Goal: Use online tool/utility: Utilize a website feature to perform a specific function

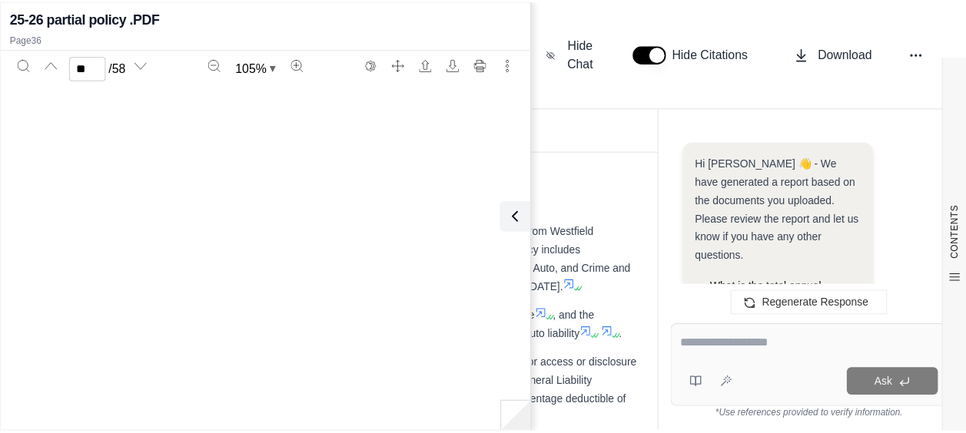
scroll to position [22613, 0]
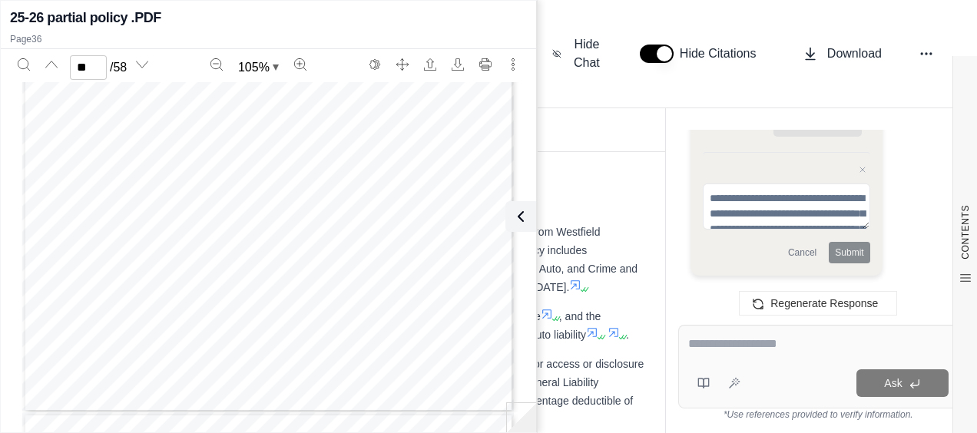
drag, startPoint x: 522, startPoint y: 215, endPoint x: 509, endPoint y: 215, distance: 13.8
click at [522, 215] on icon at bounding box center [521, 216] width 18 height 18
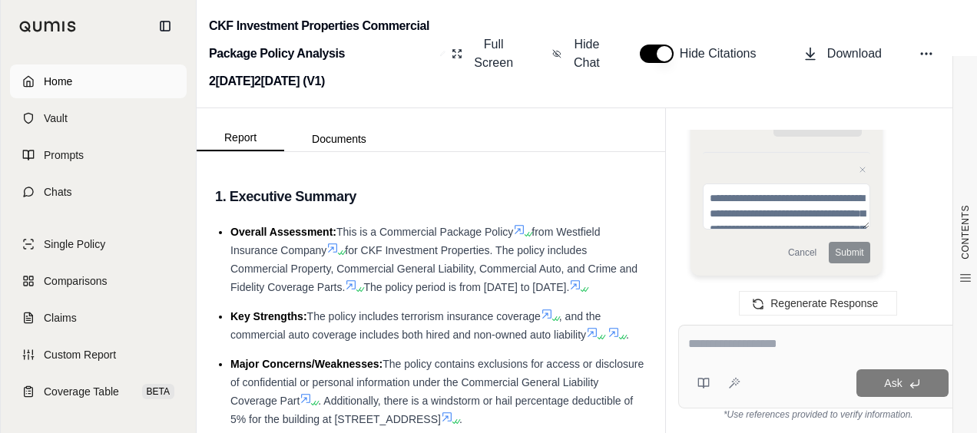
click at [132, 93] on link "Home" at bounding box center [98, 82] width 177 height 34
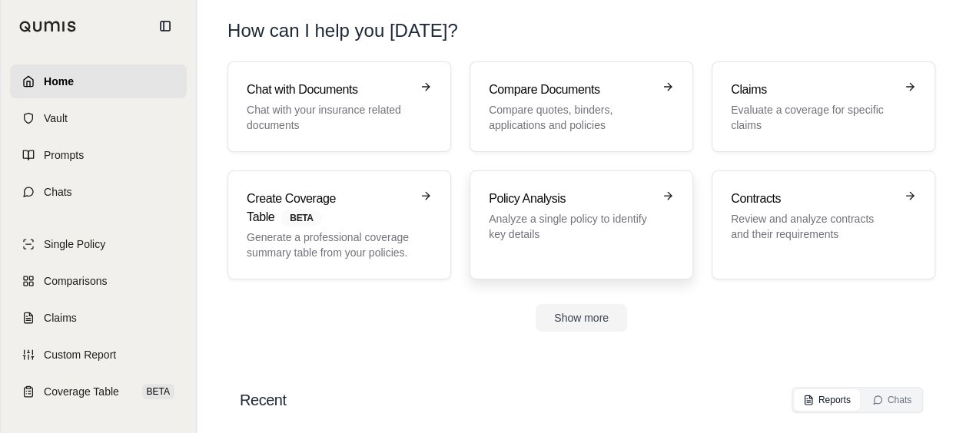
click at [487, 197] on link "Policy Analysis Analyze a single policy to identify key details" at bounding box center [581, 225] width 224 height 109
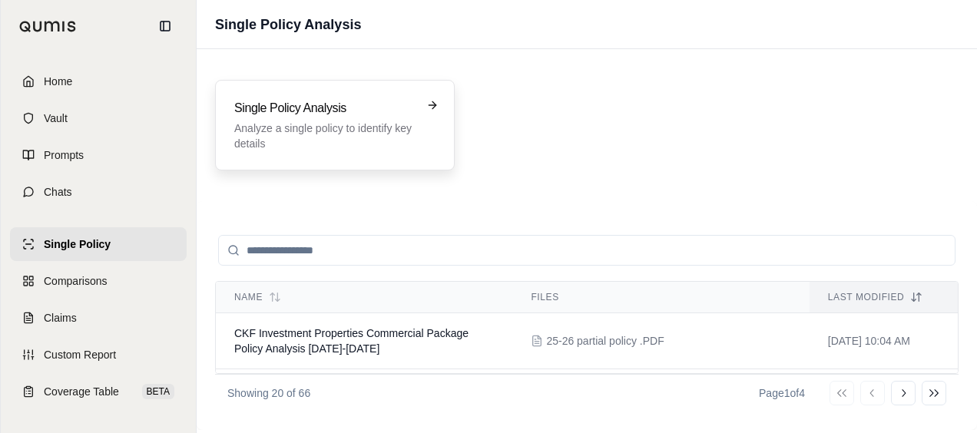
click at [271, 134] on p "Analyze a single policy to identify key details" at bounding box center [324, 136] width 180 height 31
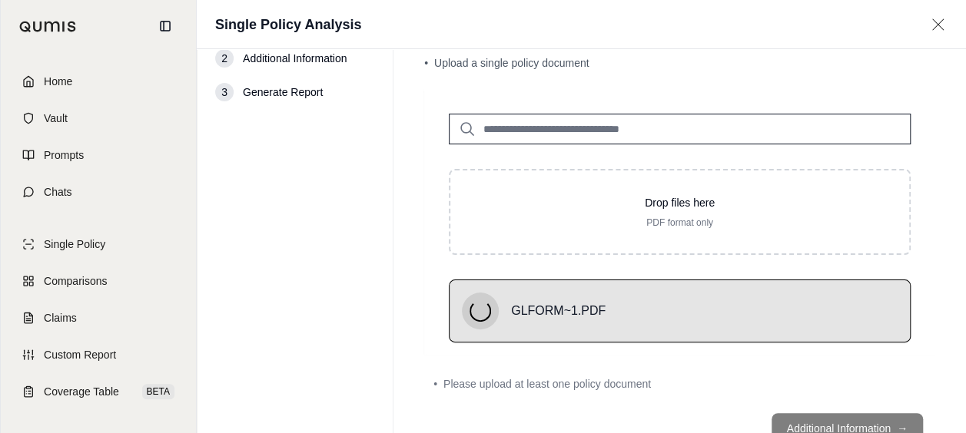
scroll to position [59, 0]
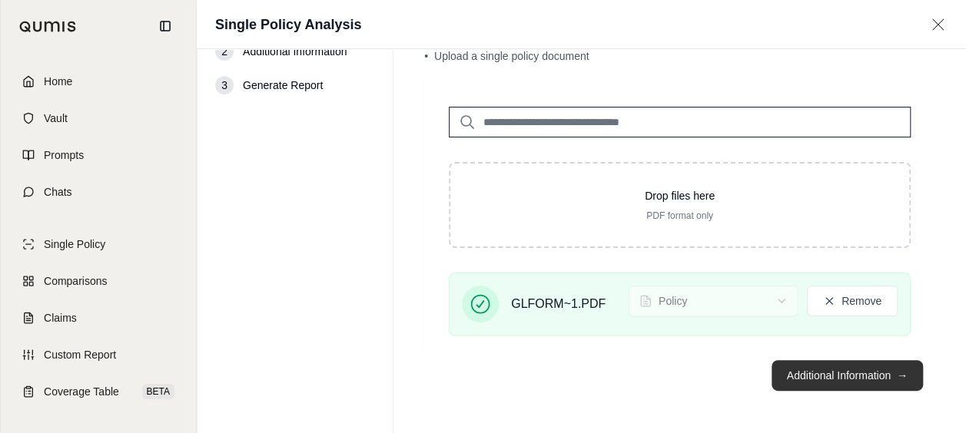
click at [817, 363] on button "Additional Information →" at bounding box center [846, 375] width 151 height 31
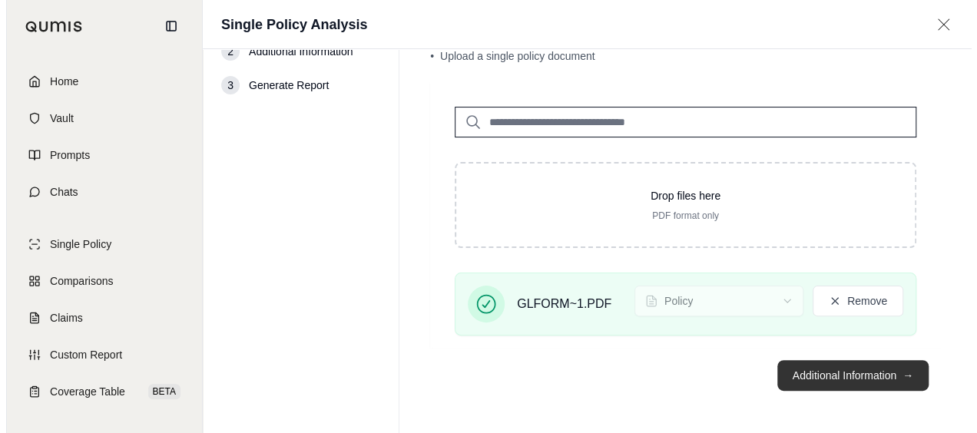
scroll to position [0, 0]
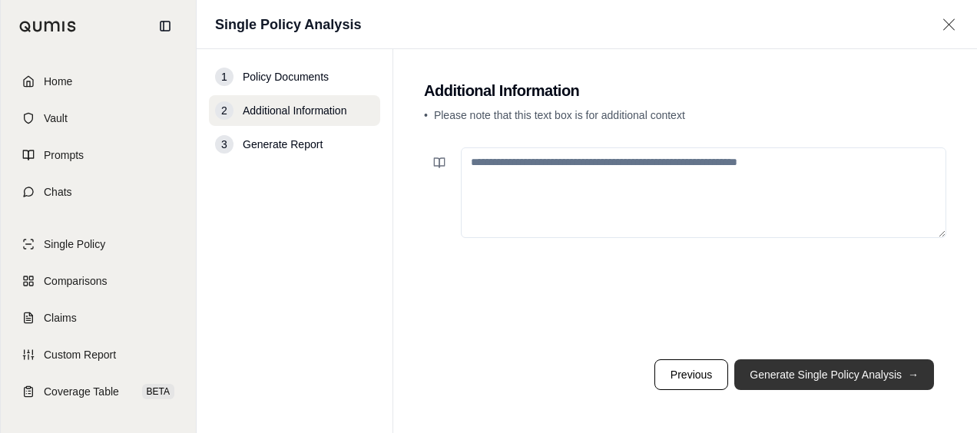
click at [811, 369] on button "Generate Single Policy Analysis →" at bounding box center [834, 375] width 200 height 31
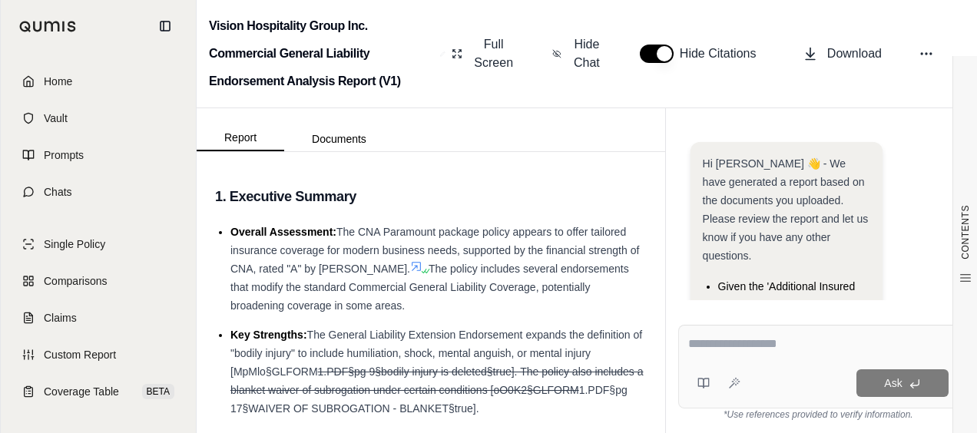
scroll to position [293, 0]
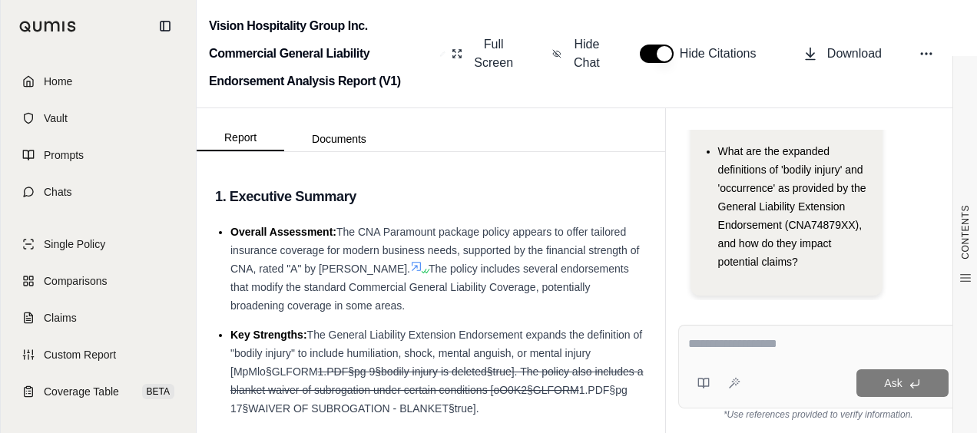
click at [794, 350] on textarea at bounding box center [818, 344] width 260 height 18
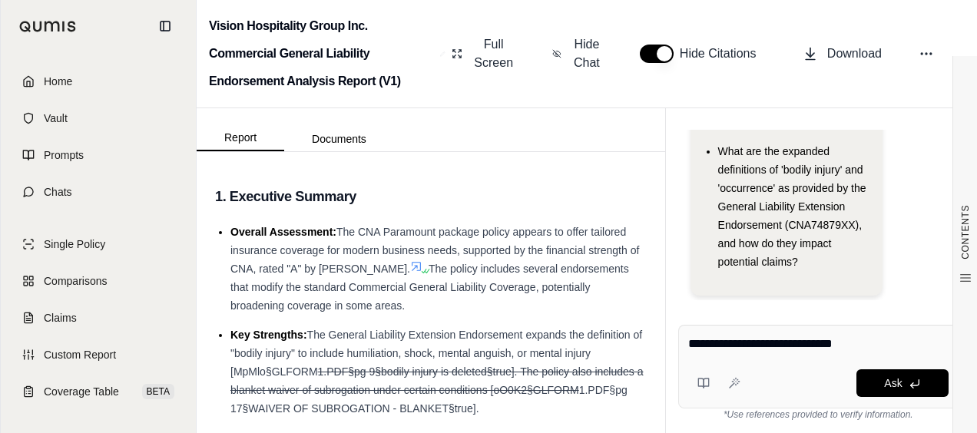
type textarea "**********"
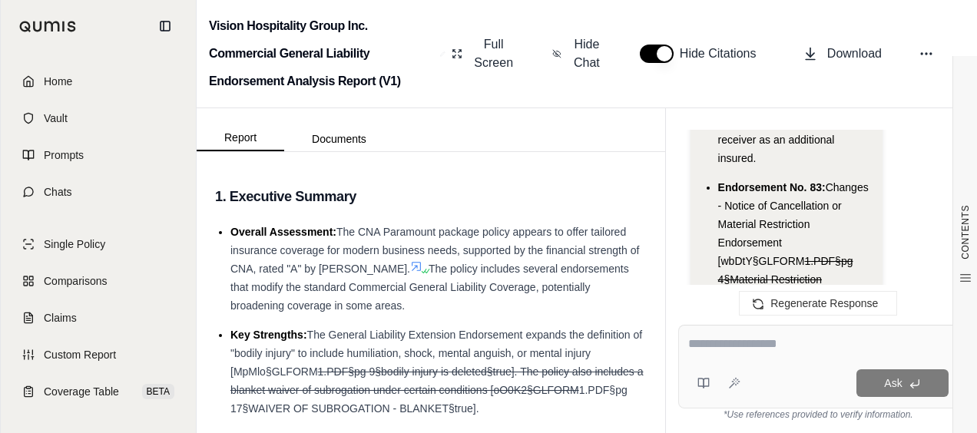
scroll to position [4651, 0]
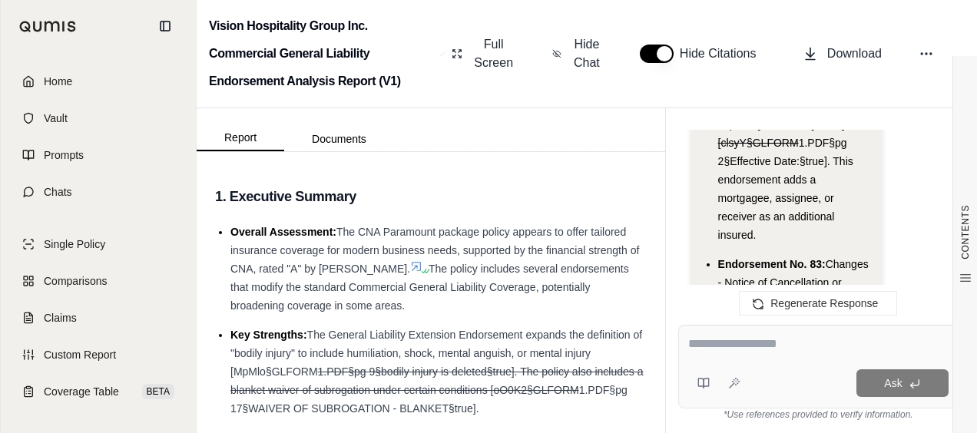
click at [786, 337] on textarea at bounding box center [818, 344] width 260 height 18
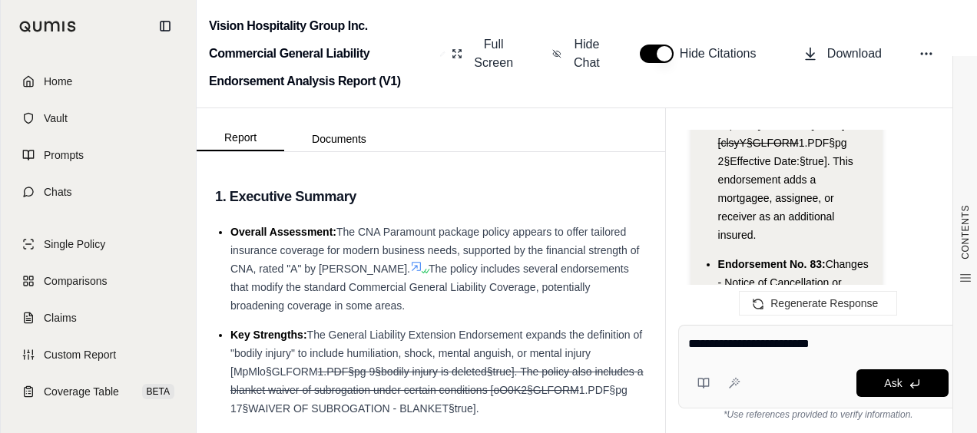
type textarea "**********"
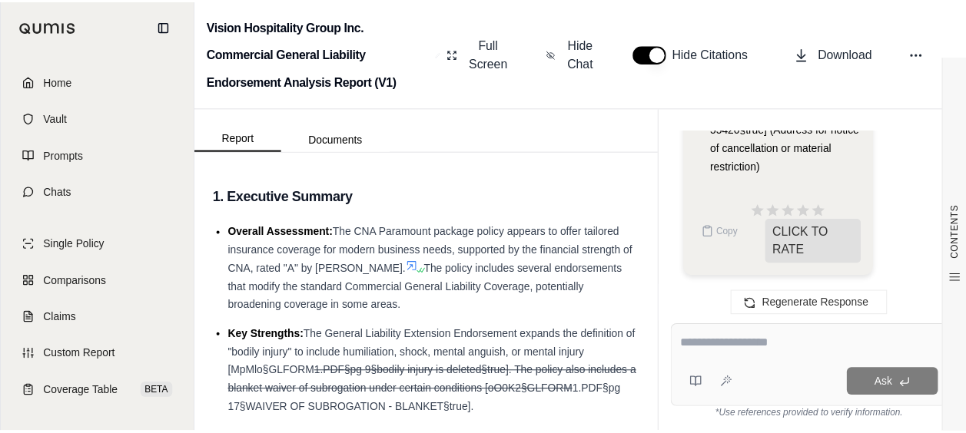
scroll to position [7509, 0]
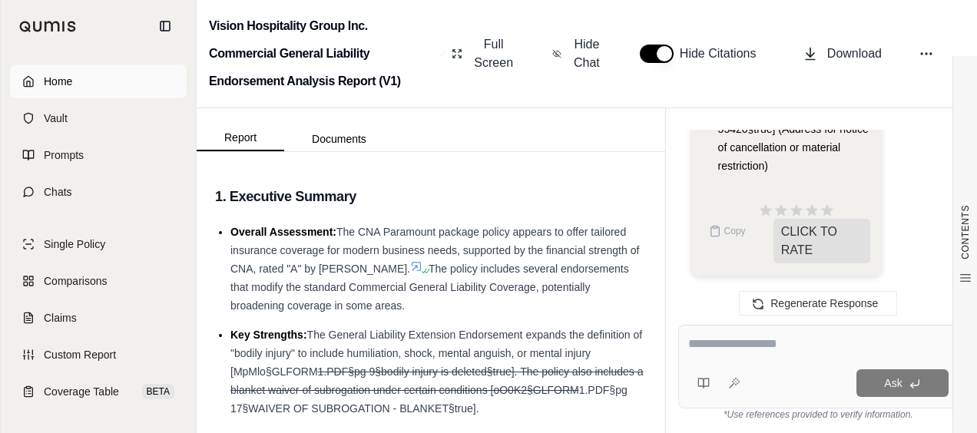
click at [112, 91] on link "Home" at bounding box center [98, 82] width 177 height 34
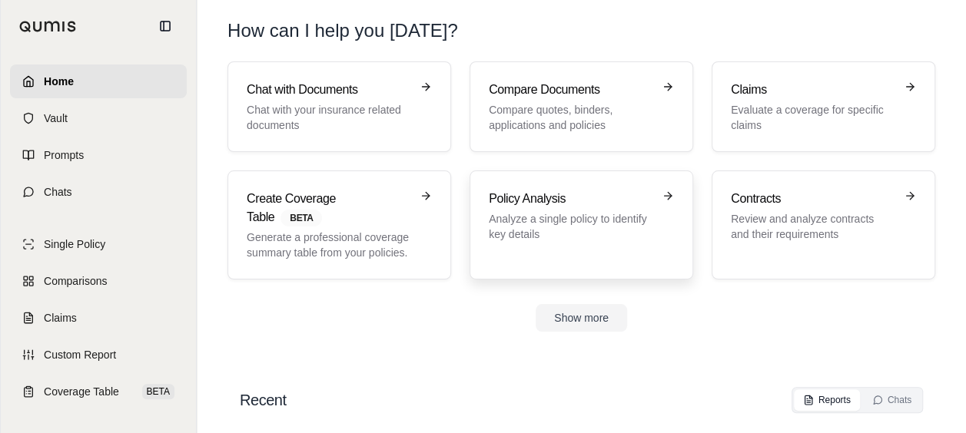
click at [502, 194] on h3 "Policy Analysis" at bounding box center [571, 199] width 164 height 18
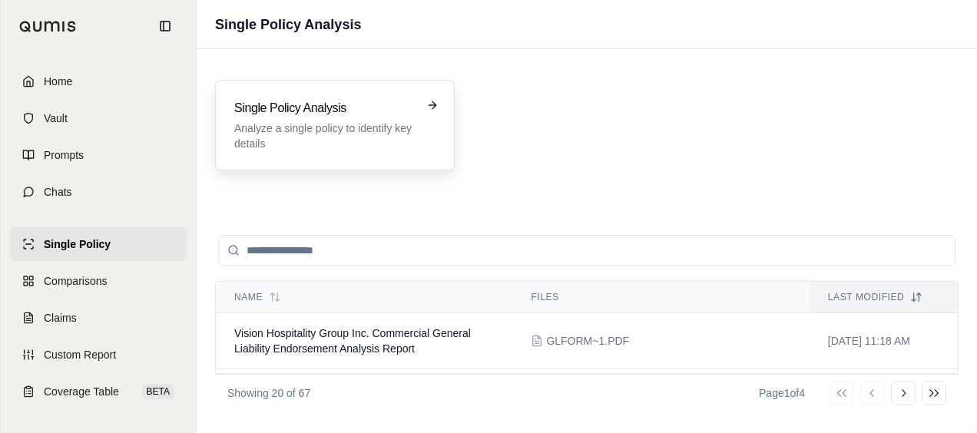
click at [378, 151] on div "Single Policy Analysis Analyze a single policy to identify key details" at bounding box center [335, 125] width 240 height 91
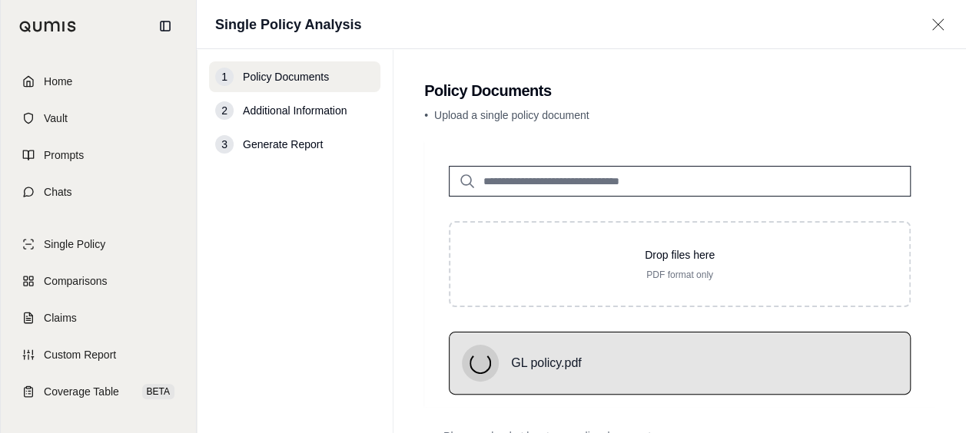
scroll to position [59, 0]
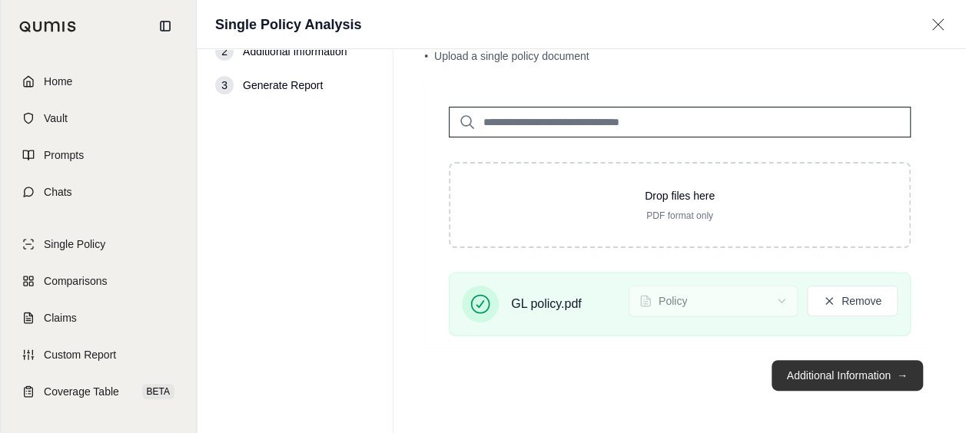
click at [806, 366] on button "Additional Information →" at bounding box center [846, 375] width 151 height 31
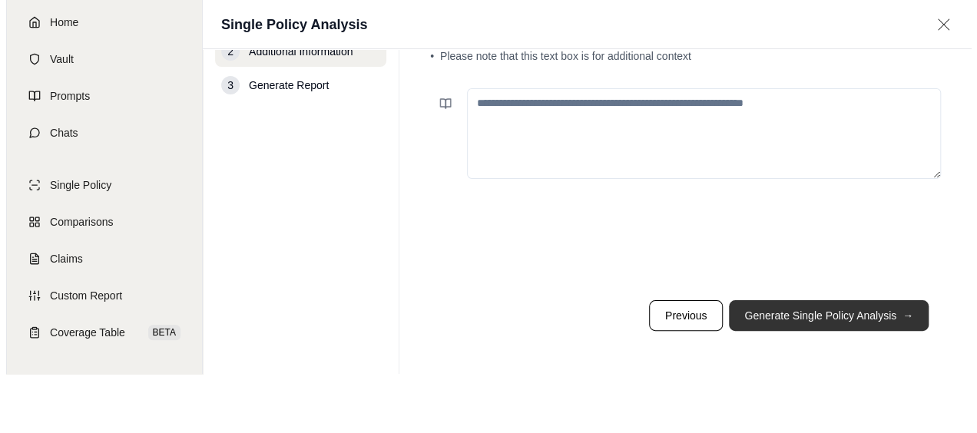
scroll to position [0, 0]
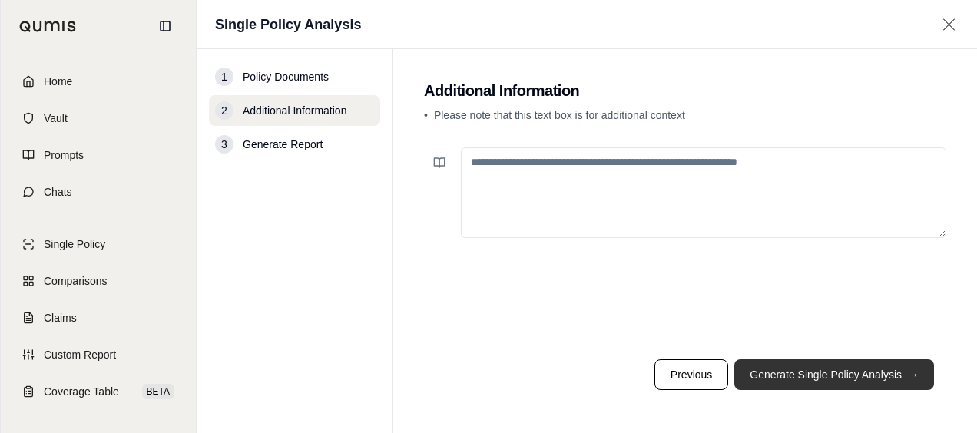
click at [769, 383] on button "Generate Single Policy Analysis →" at bounding box center [834, 375] width 200 height 31
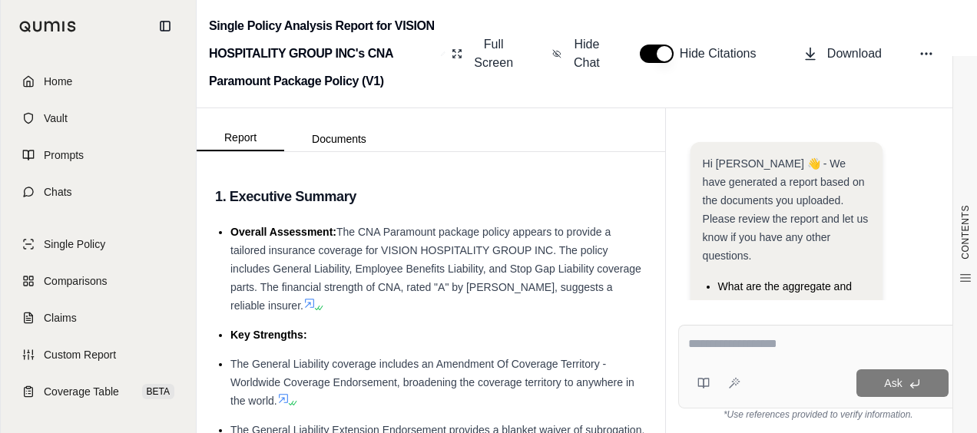
scroll to position [330, 0]
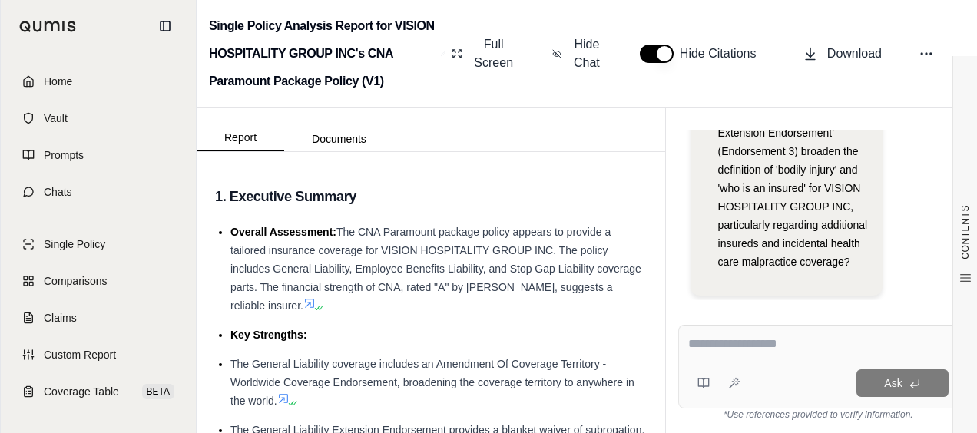
click at [706, 353] on div at bounding box center [818, 347] width 260 height 24
click at [741, 349] on textarea at bounding box center [818, 344] width 260 height 18
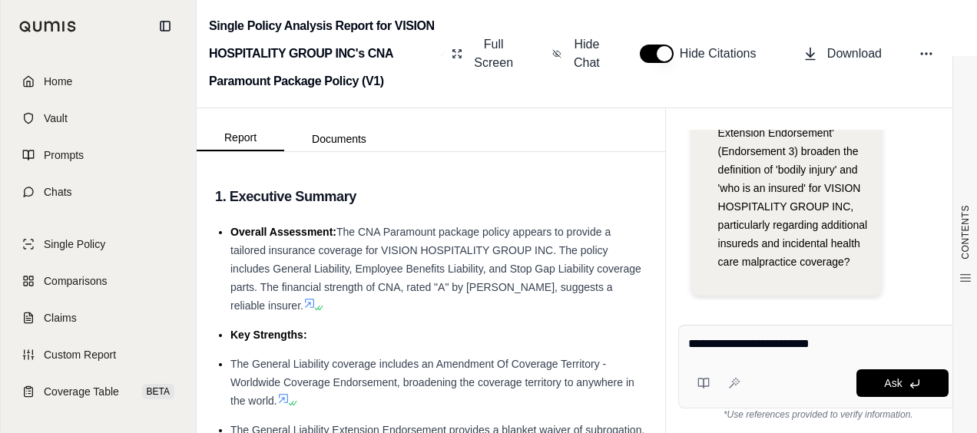
type textarea "**********"
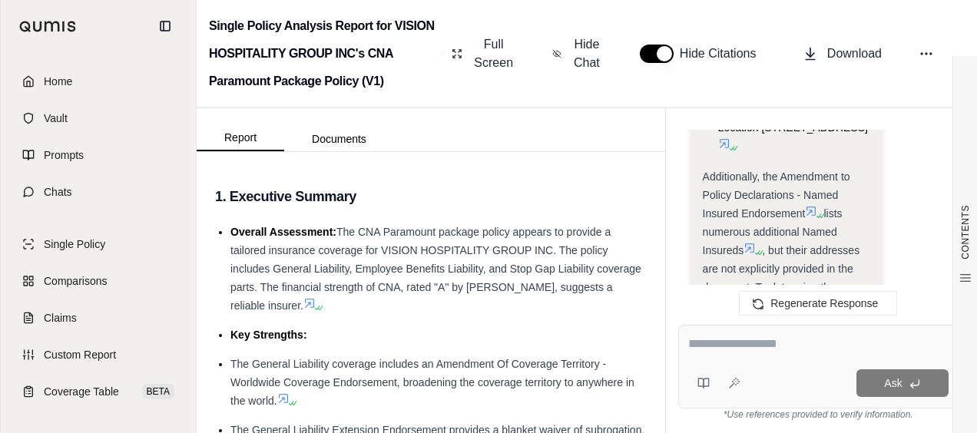
scroll to position [5796, 0]
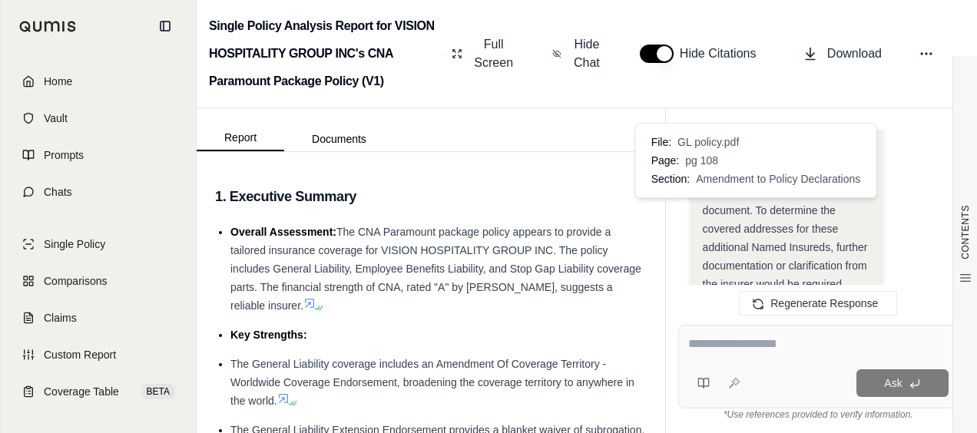
click at [751, 176] on icon at bounding box center [749, 171] width 9 height 9
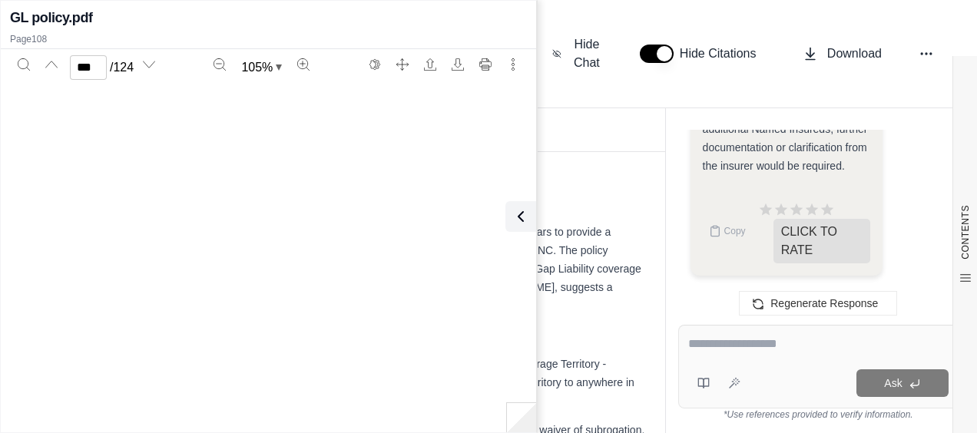
type input "***"
click at [701, 341] on textarea at bounding box center [818, 344] width 260 height 18
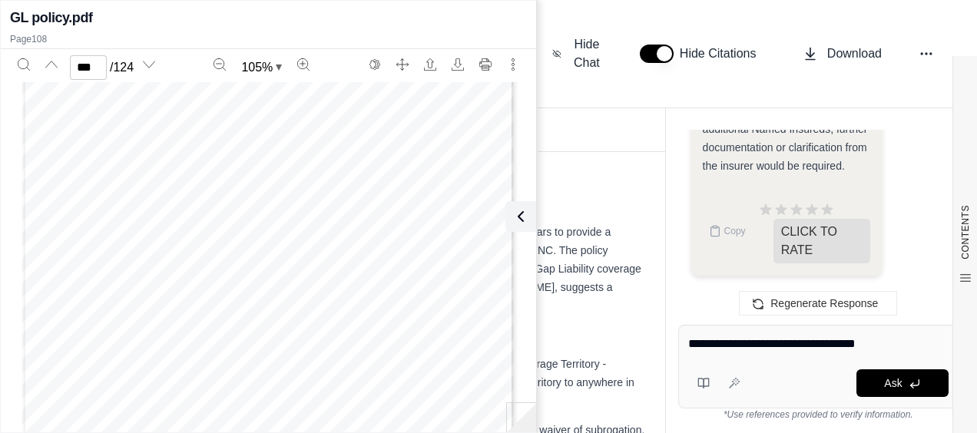
type textarea "**********"
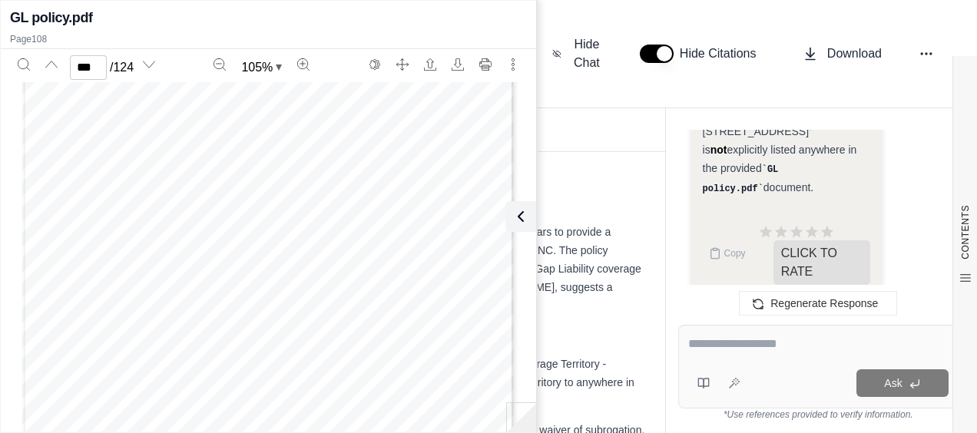
scroll to position [7542, 0]
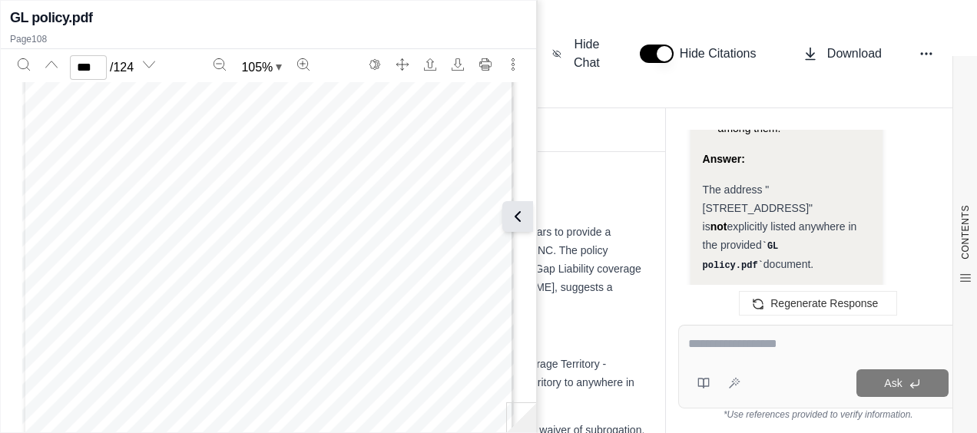
drag, startPoint x: 518, startPoint y: 218, endPoint x: 420, endPoint y: 201, distance: 99.0
click at [518, 217] on icon at bounding box center [521, 216] width 18 height 18
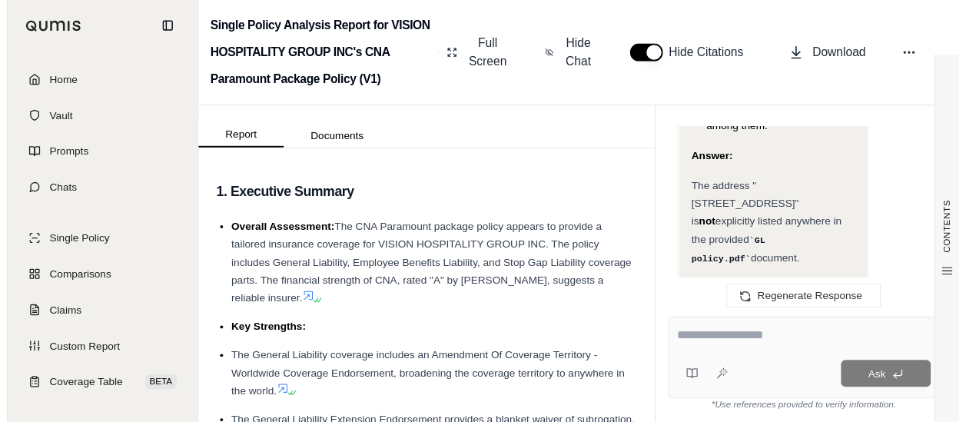
scroll to position [7619, 0]
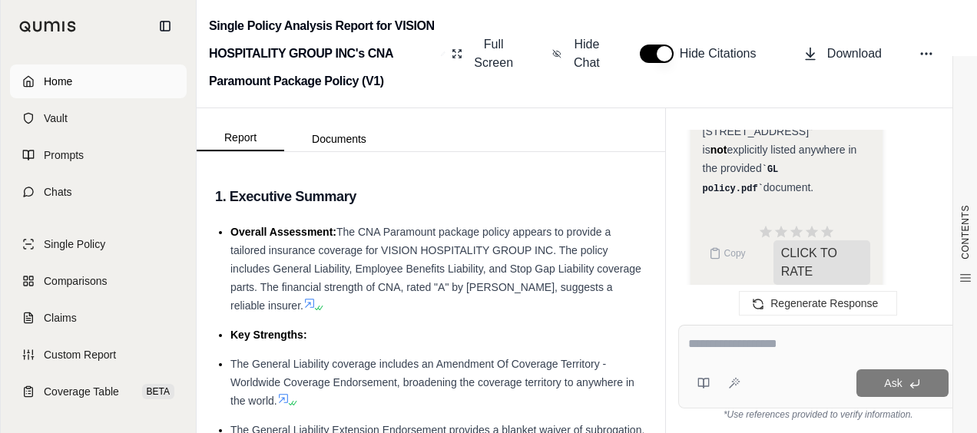
click at [46, 81] on span "Home" at bounding box center [58, 81] width 28 height 15
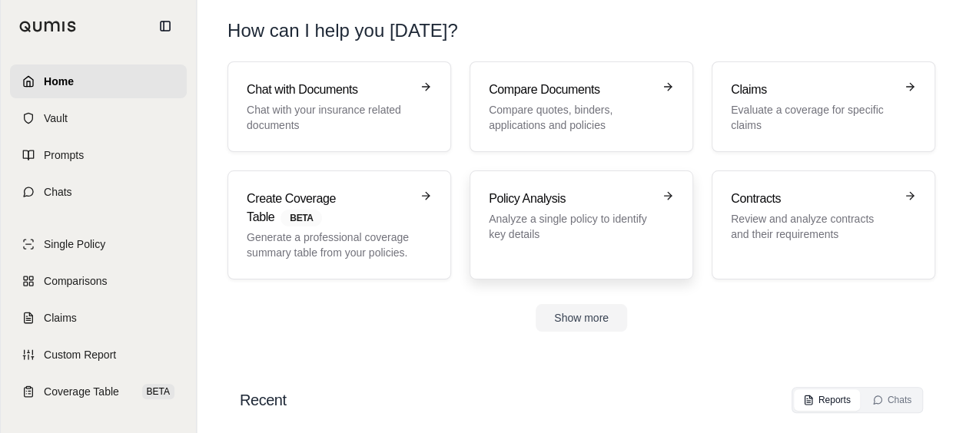
click at [500, 197] on h3 "Policy Analysis" at bounding box center [571, 199] width 164 height 18
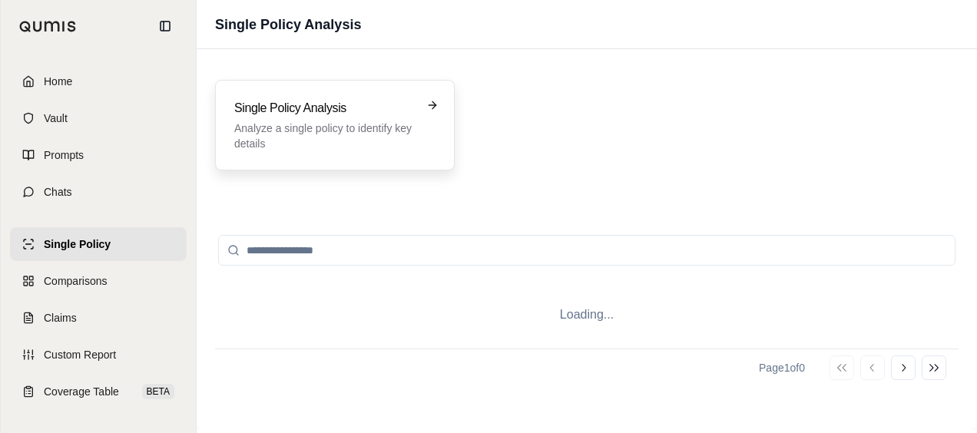
click at [372, 132] on p "Analyze a single policy to identify key details" at bounding box center [324, 136] width 180 height 31
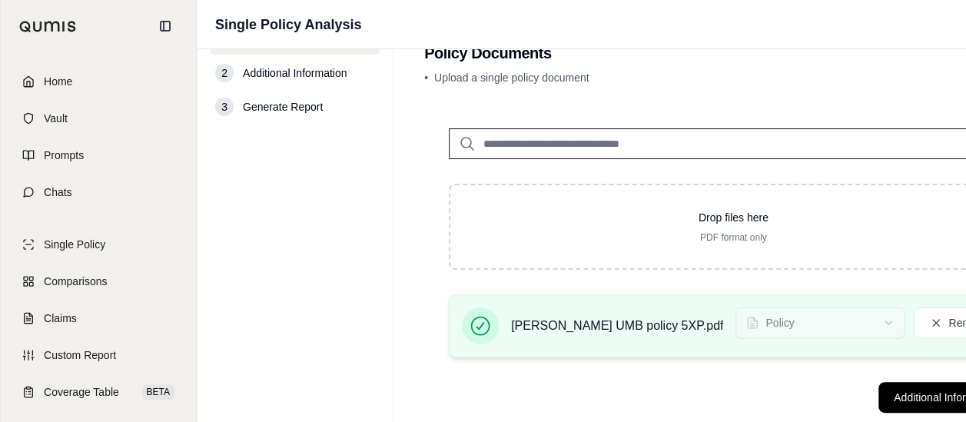
scroll to position [71, 0]
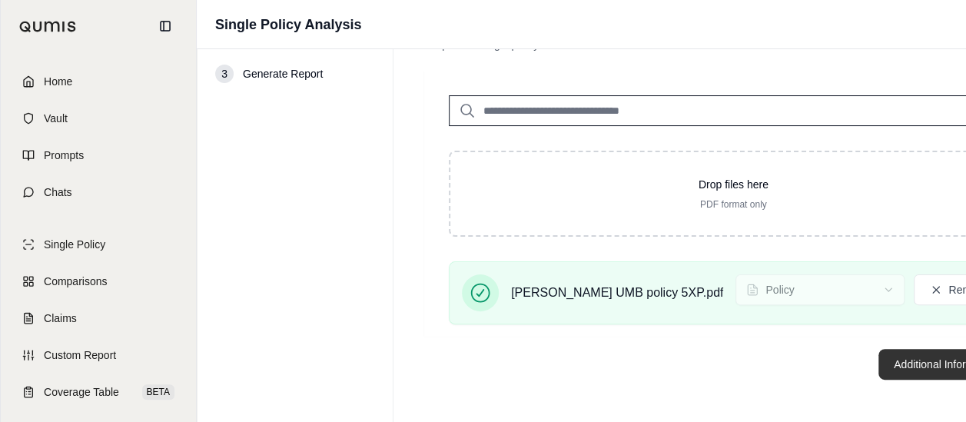
click at [878, 358] on button "Additional Information →" at bounding box center [953, 364] width 151 height 31
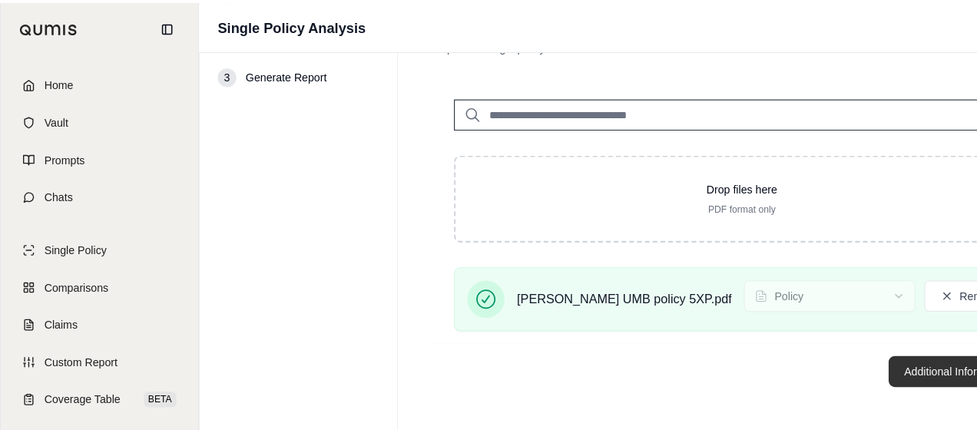
scroll to position [0, 0]
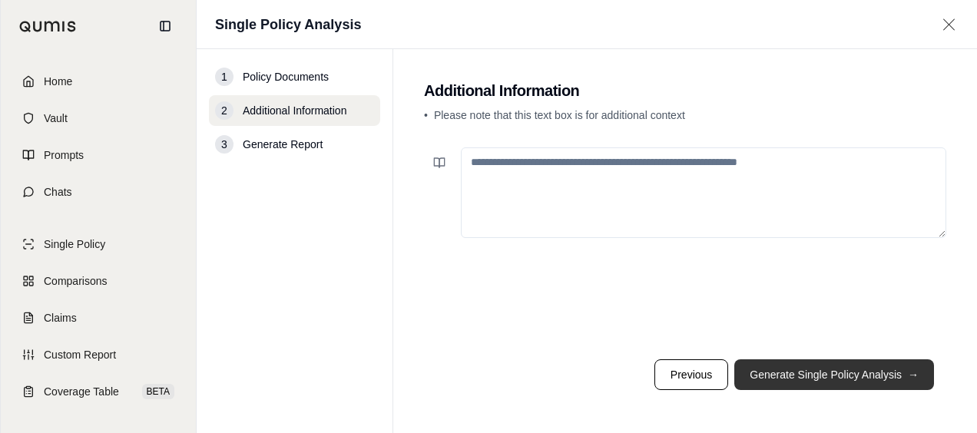
click at [787, 367] on button "Generate Single Policy Analysis →" at bounding box center [834, 375] width 200 height 31
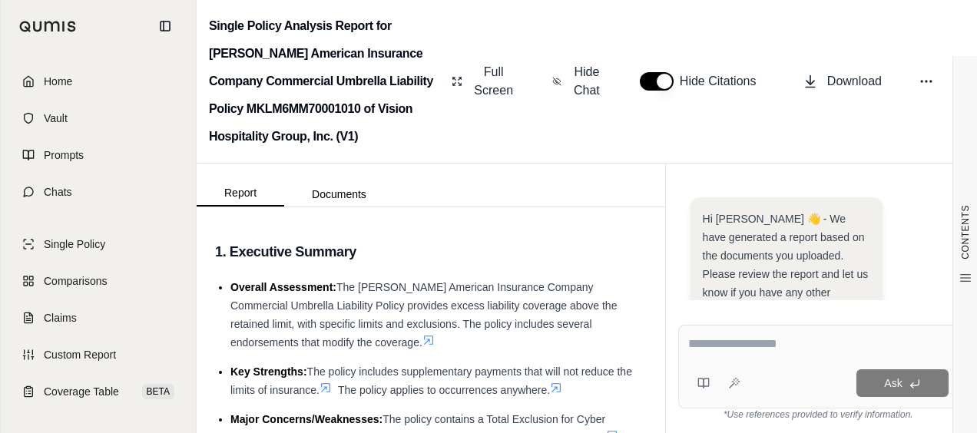
scroll to position [349, 0]
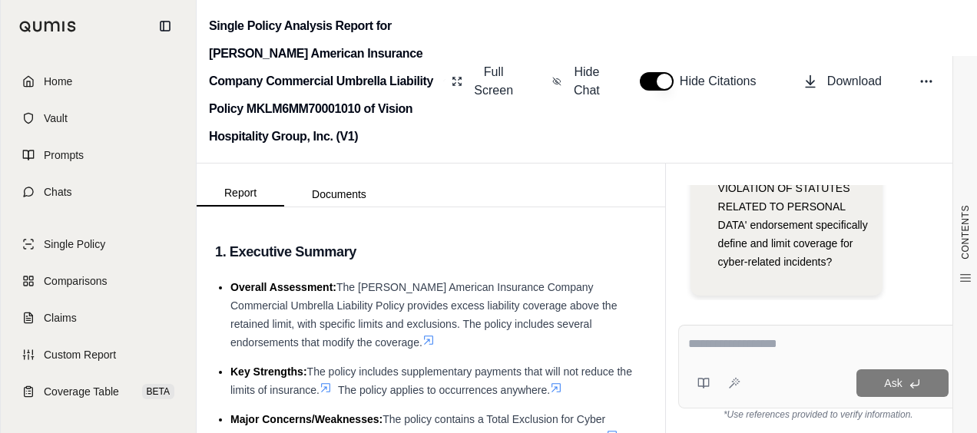
click at [744, 347] on textarea at bounding box center [818, 344] width 260 height 18
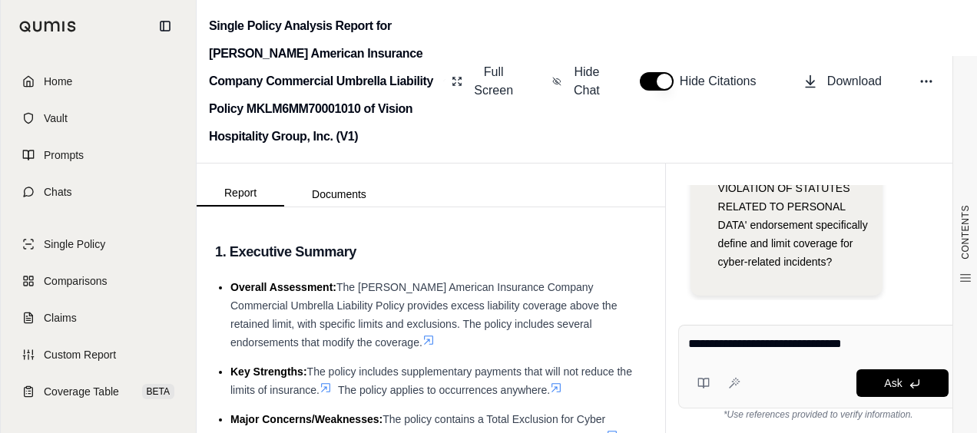
type textarea "**********"
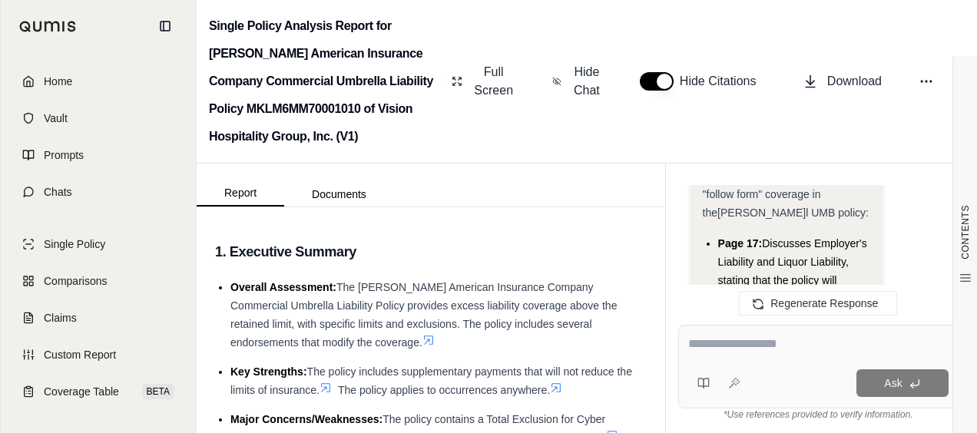
scroll to position [3522, 0]
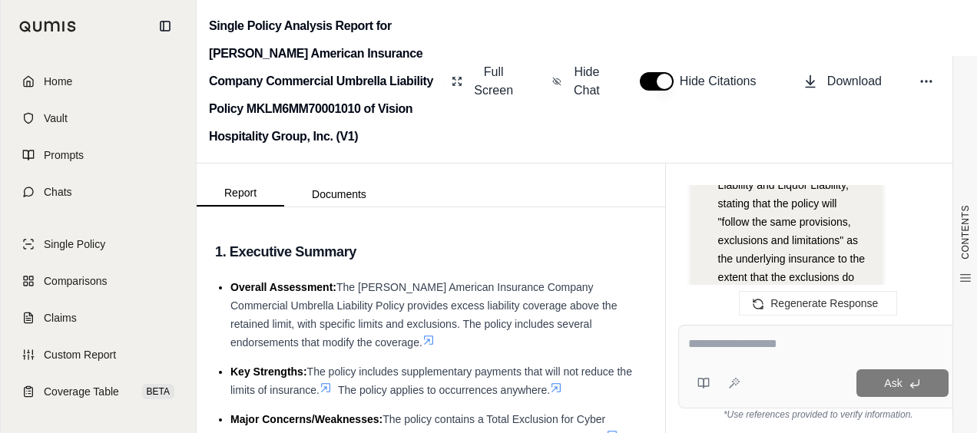
click at [774, 287] on icon at bounding box center [770, 293] width 12 height 12
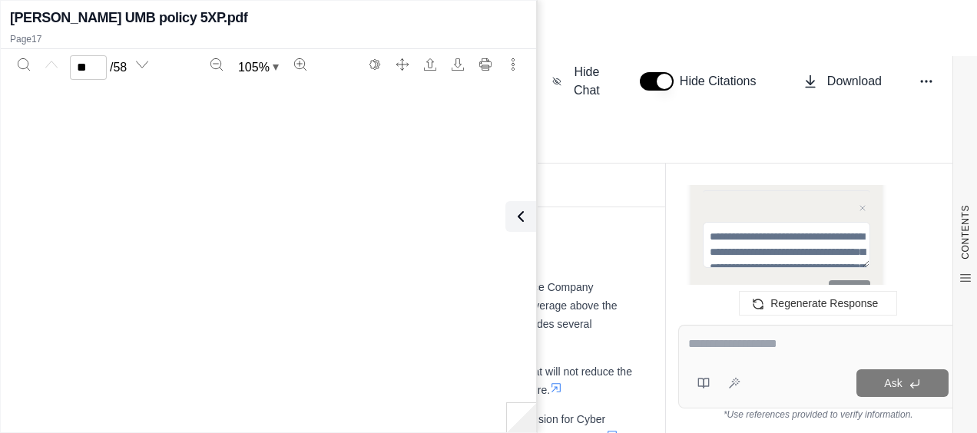
type input "**"
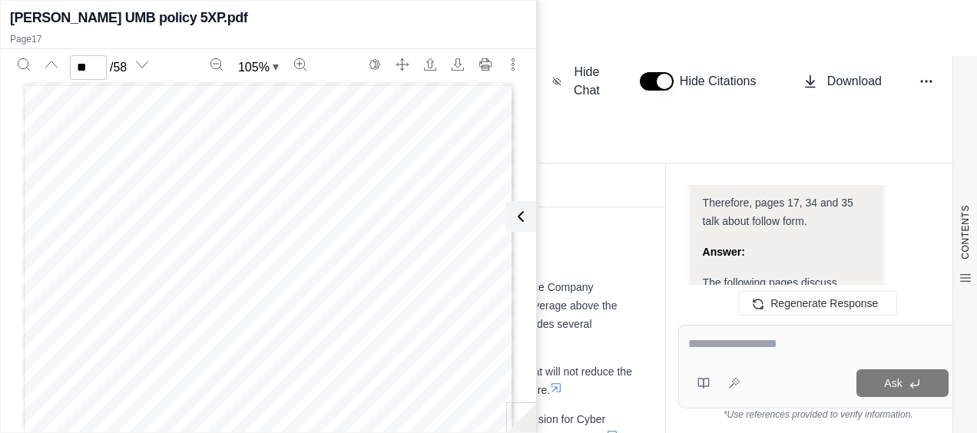
scroll to position [3368, 0]
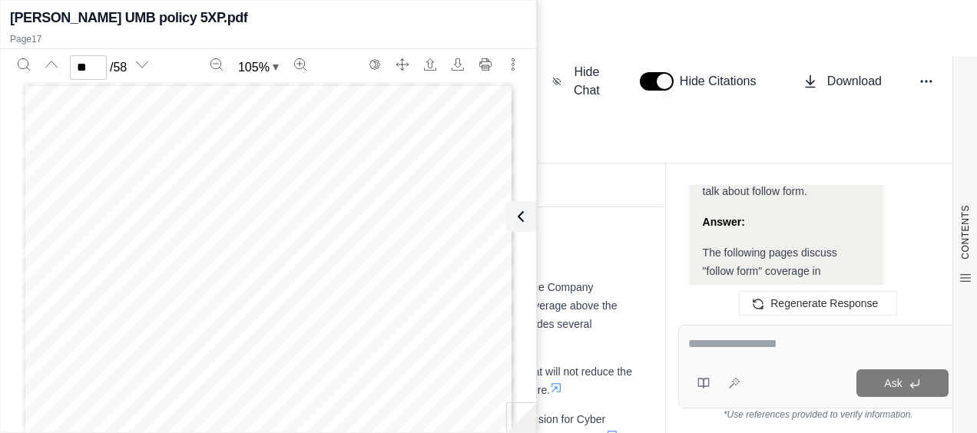
click at [773, 346] on textarea at bounding box center [818, 344] width 261 height 18
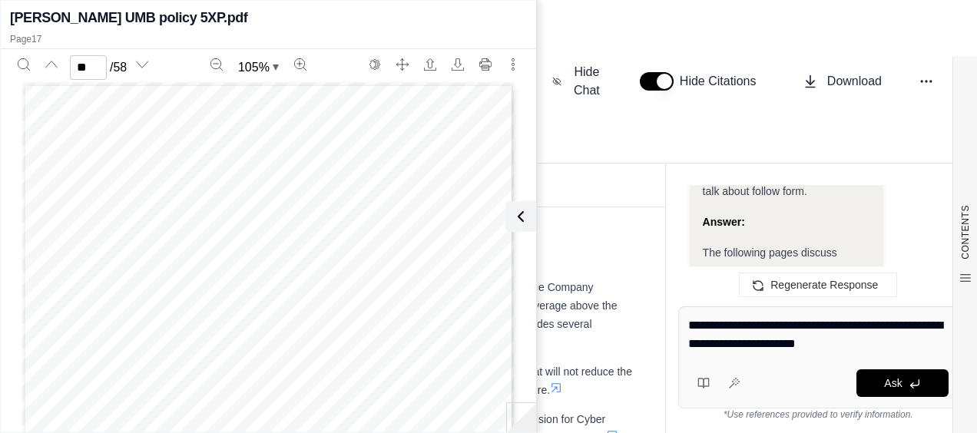
type textarea "**********"
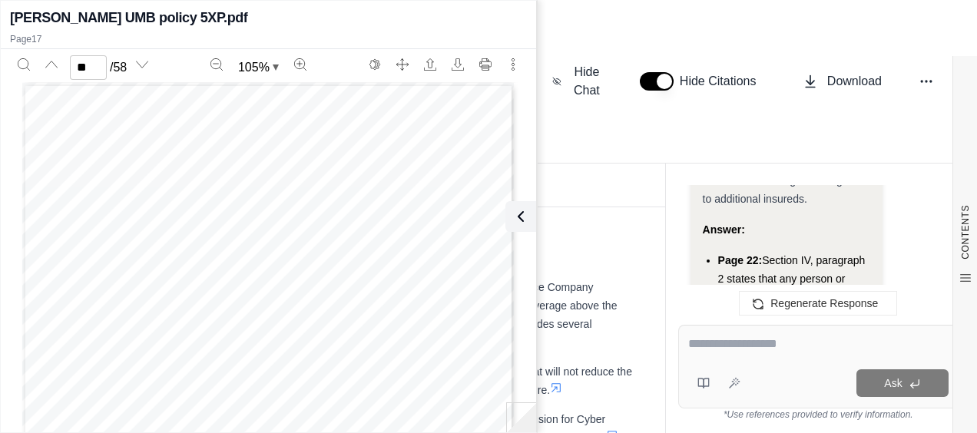
scroll to position [7211, 0]
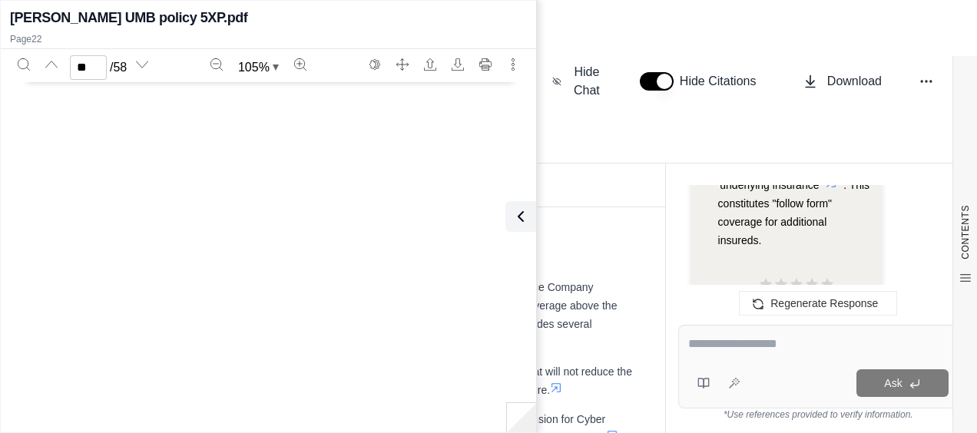
type input "**"
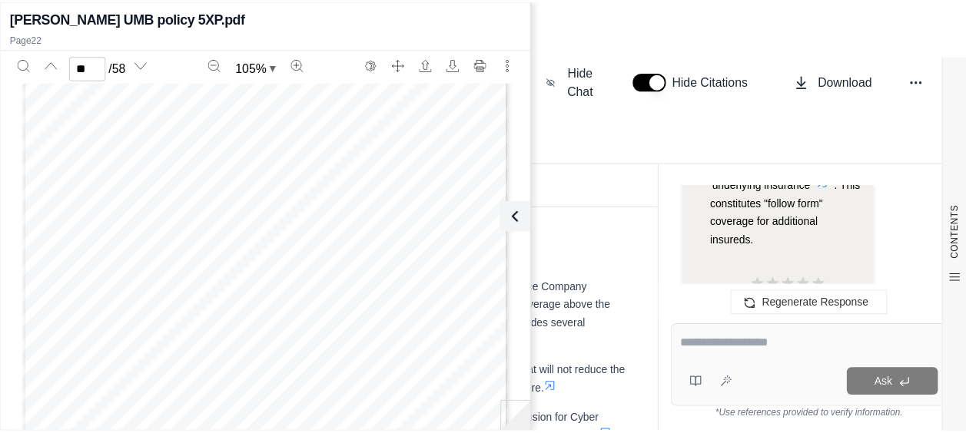
scroll to position [13384, 0]
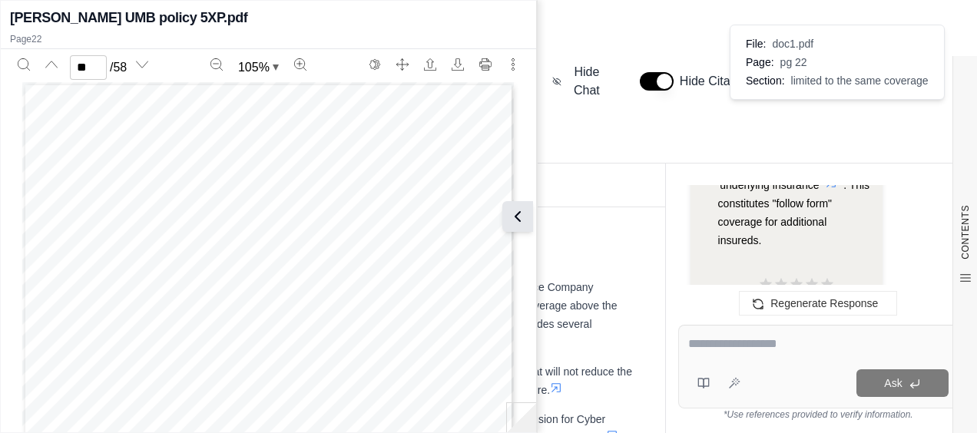
drag, startPoint x: 519, startPoint y: 225, endPoint x: 477, endPoint y: 211, distance: 44.0
click at [519, 224] on icon at bounding box center [521, 216] width 18 height 18
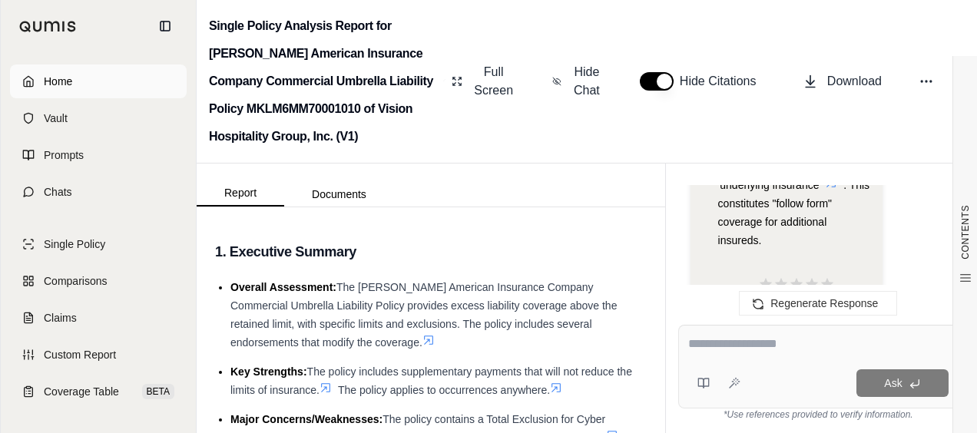
click at [98, 77] on link "Home" at bounding box center [98, 82] width 177 height 34
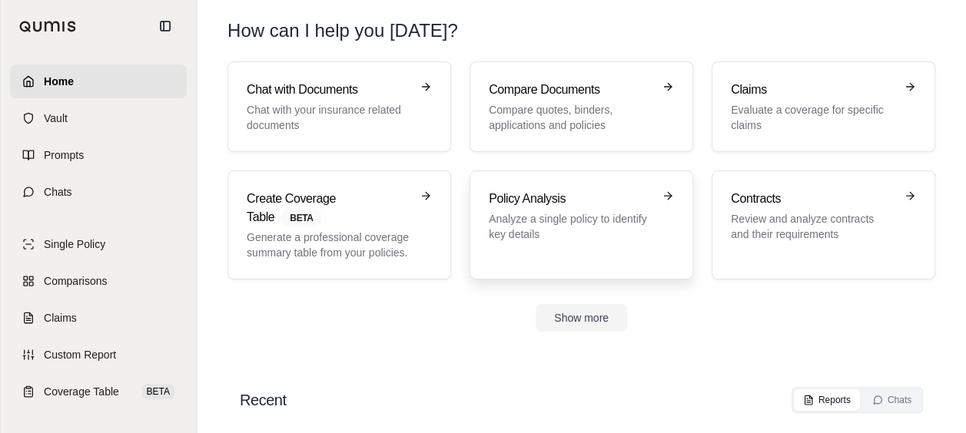
click at [567, 216] on p "Analyze a single policy to identify key details" at bounding box center [571, 226] width 164 height 31
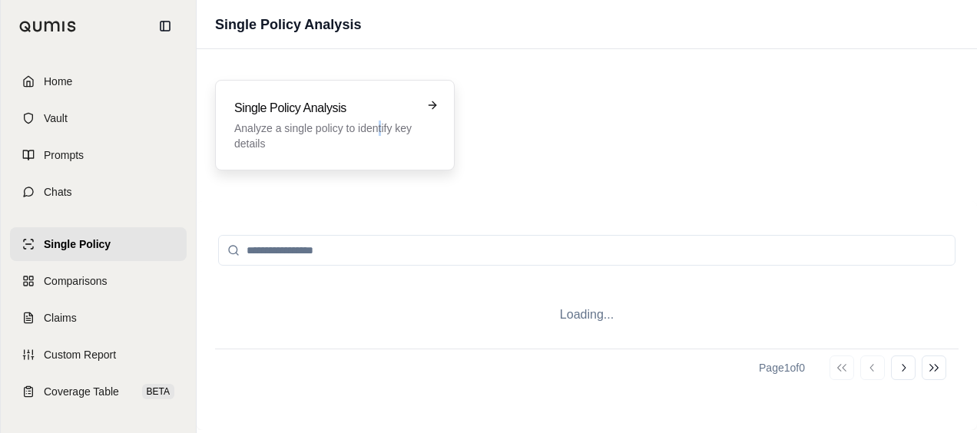
click at [380, 131] on p "Analyze a single policy to identify key details" at bounding box center [324, 136] width 180 height 31
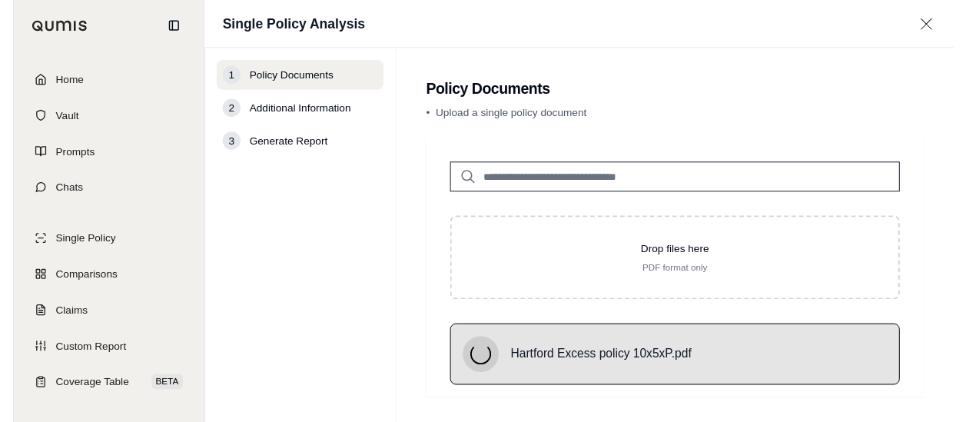
scroll to position [71, 0]
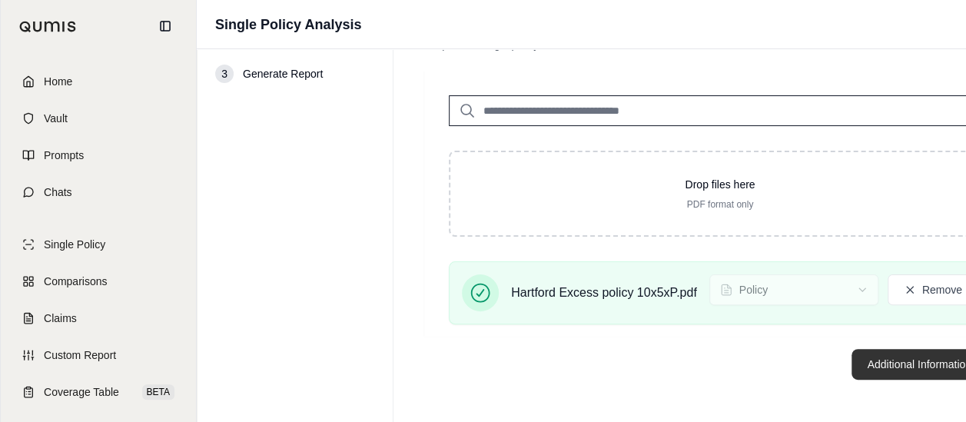
click at [867, 350] on button "Additional Information →" at bounding box center [926, 364] width 151 height 31
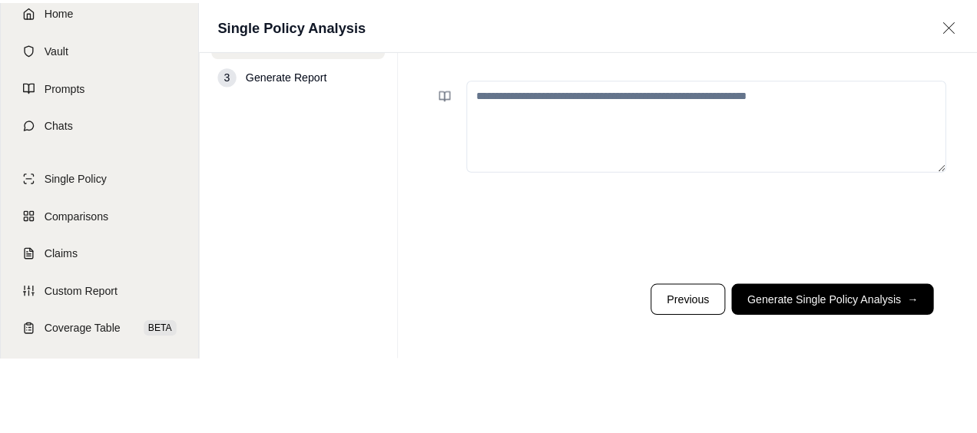
scroll to position [0, 0]
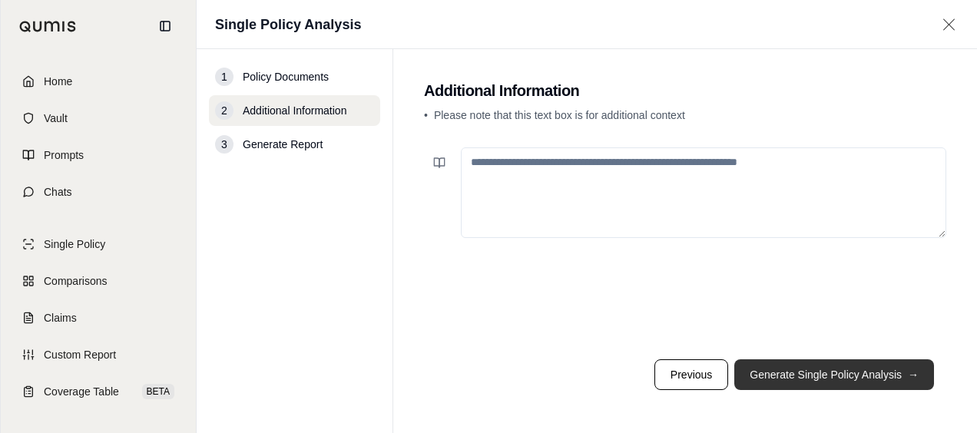
click at [764, 365] on button "Generate Single Policy Analysis →" at bounding box center [834, 375] width 200 height 31
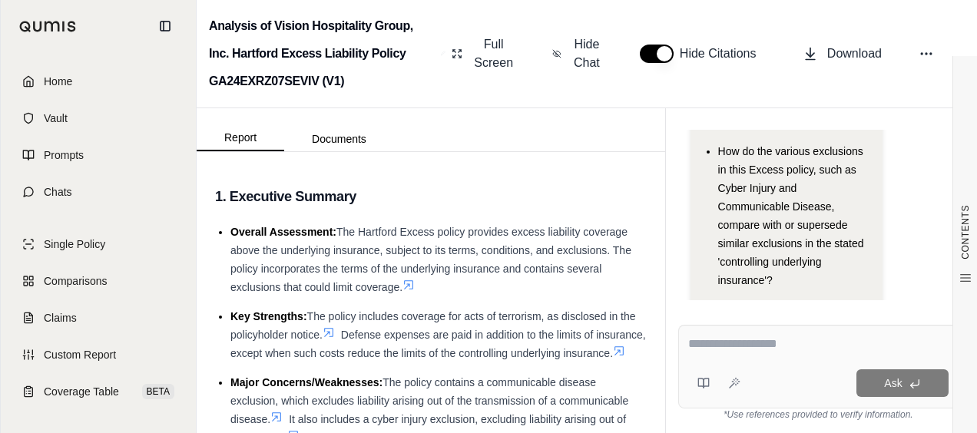
click at [763, 349] on textarea at bounding box center [818, 344] width 261 height 18
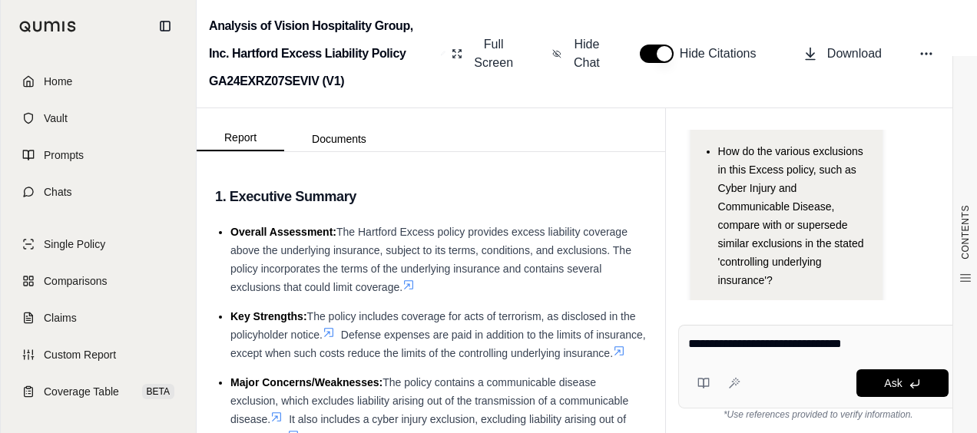
type textarea "**********"
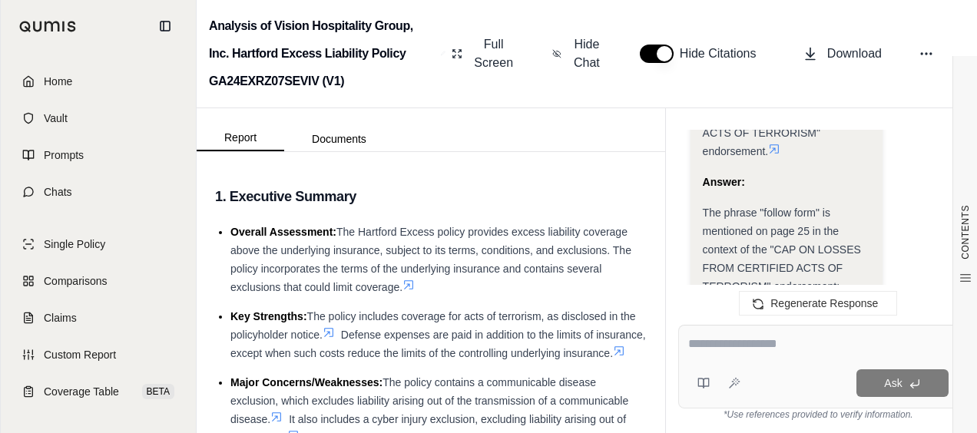
scroll to position [1077, 0]
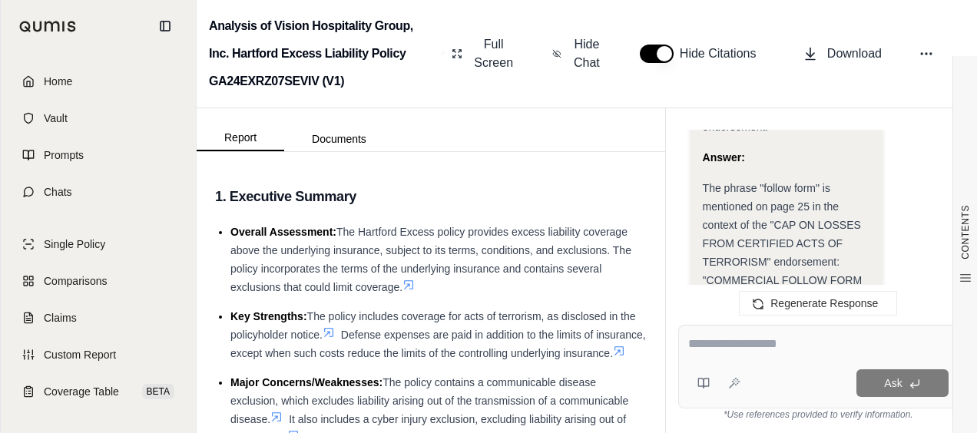
click at [851, 290] on icon at bounding box center [853, 296] width 12 height 12
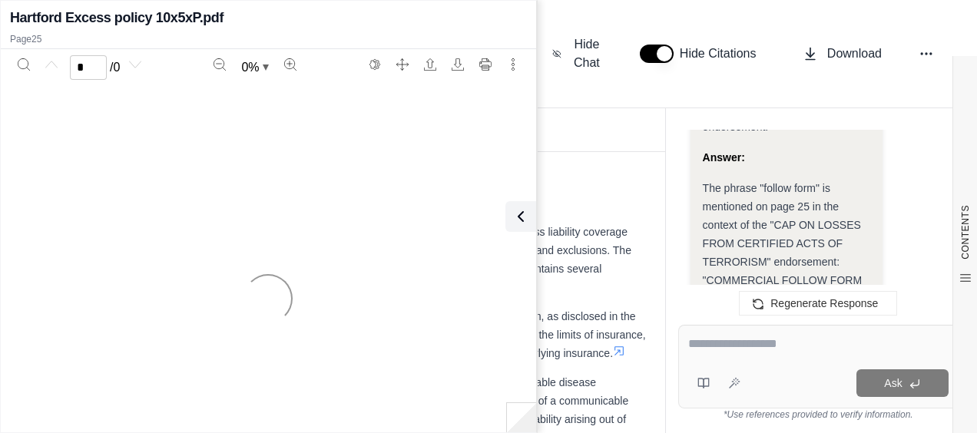
scroll to position [1154, 0]
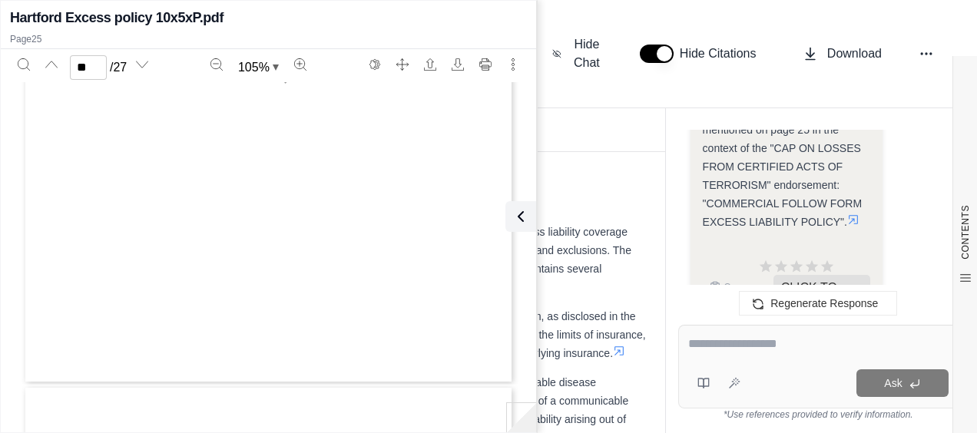
type input "**"
click at [687, 343] on div "Ask" at bounding box center [818, 367] width 280 height 84
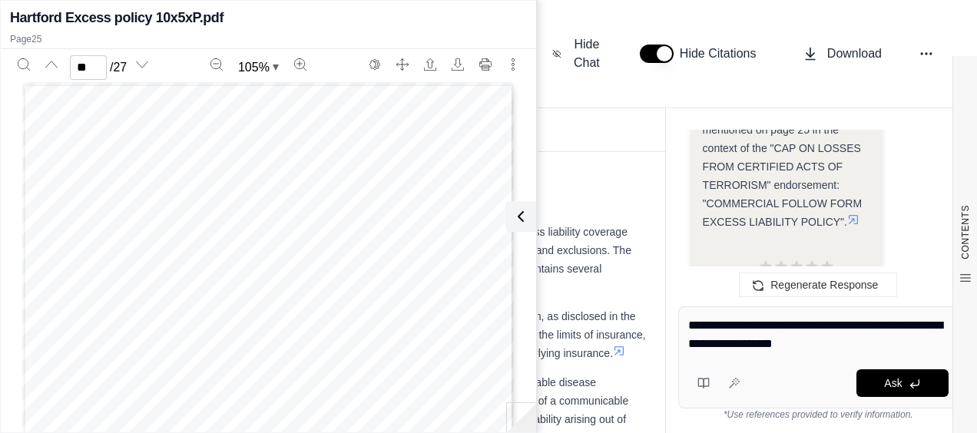
type textarea "**********"
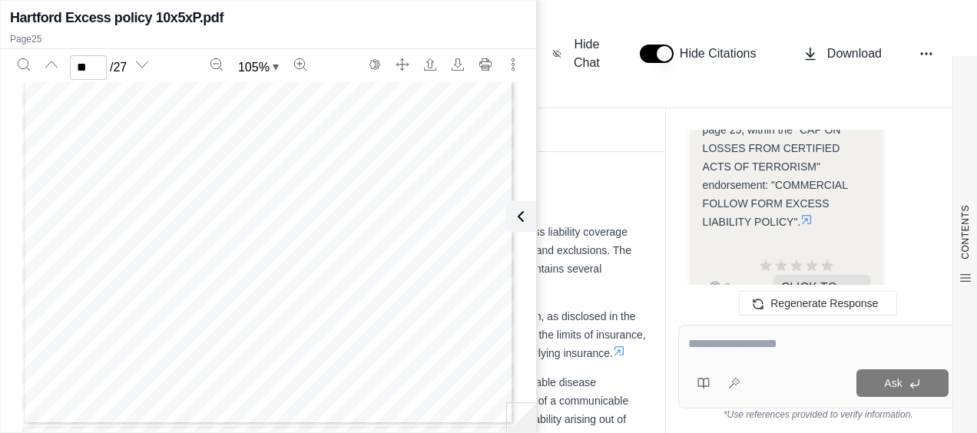
scroll to position [14911, 0]
click at [86, 68] on input "**" at bounding box center [88, 67] width 37 height 25
type input "*"
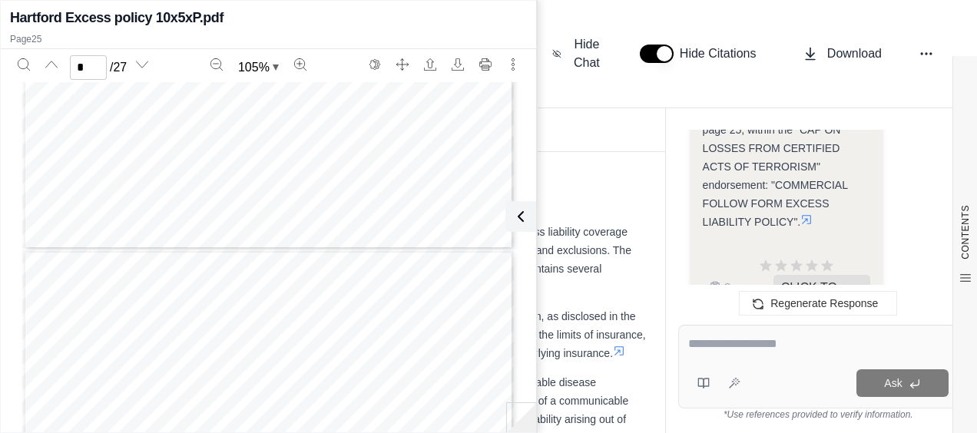
type input "*"
drag, startPoint x: 151, startPoint y: 161, endPoint x: 384, endPoint y: 160, distance: 233.6
click at [384, 160] on span "Commercial Excess Liability Coverage Part" at bounding box center [268, 161] width 247 height 13
drag, startPoint x: 384, startPoint y: 160, endPoint x: 367, endPoint y: 160, distance: 16.9
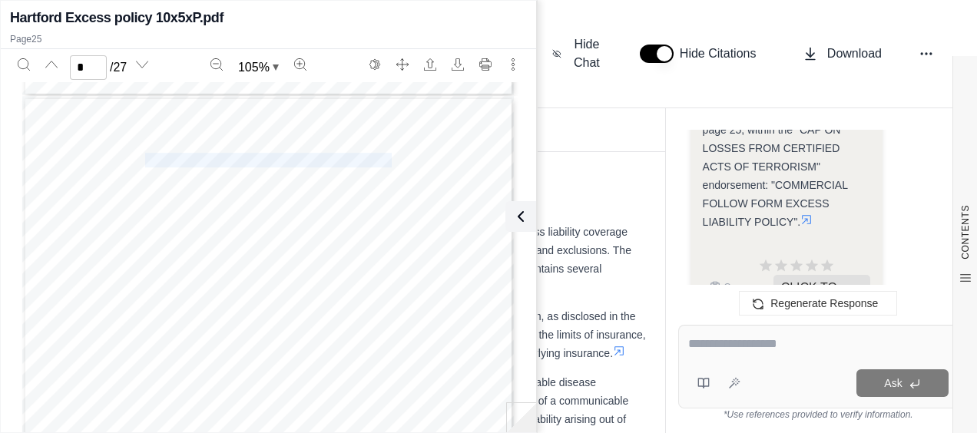
copy span "Commercial Excess Liability Coverage Part"
